Goal: Check status: Check status

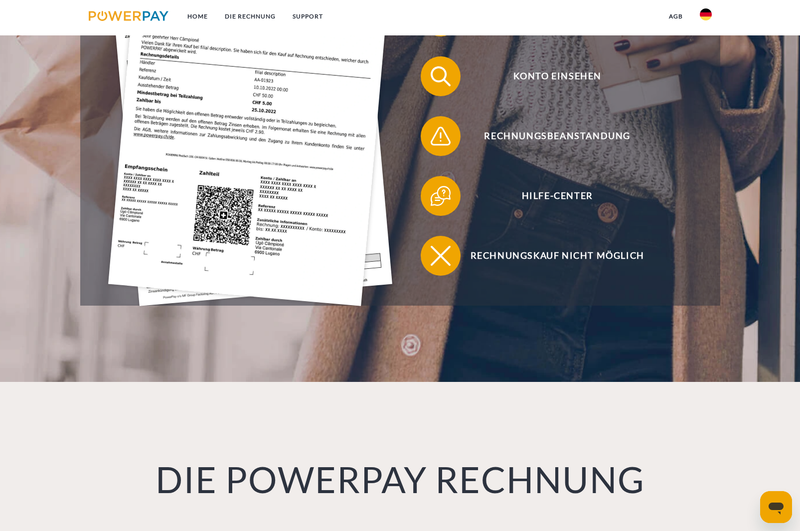
scroll to position [249, 0]
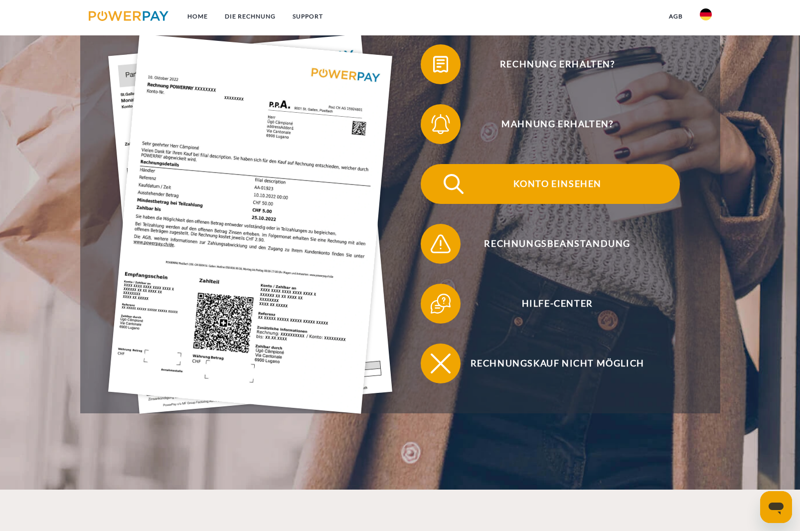
click at [550, 182] on span "Konto einsehen" at bounding box center [557, 184] width 244 height 40
click at [558, 188] on span "Konto einsehen" at bounding box center [557, 184] width 244 height 40
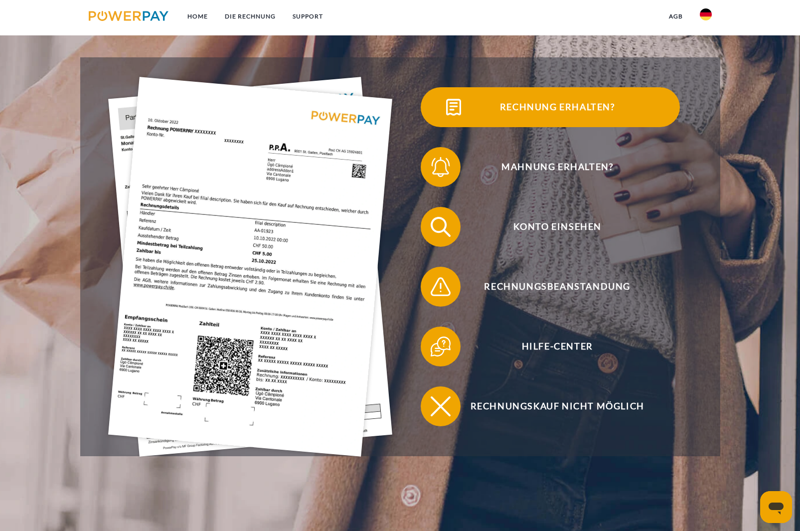
scroll to position [249, 0]
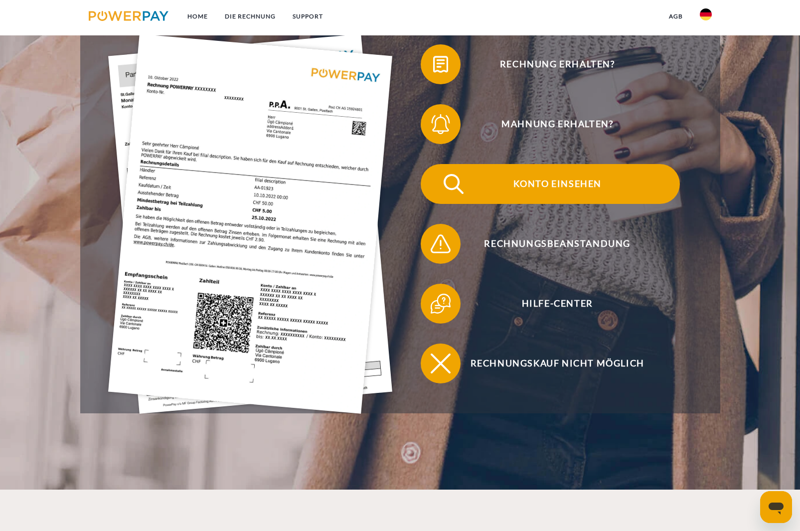
click at [570, 184] on span "Konto einsehen" at bounding box center [557, 184] width 244 height 40
